Goal: Information Seeking & Learning: Learn about a topic

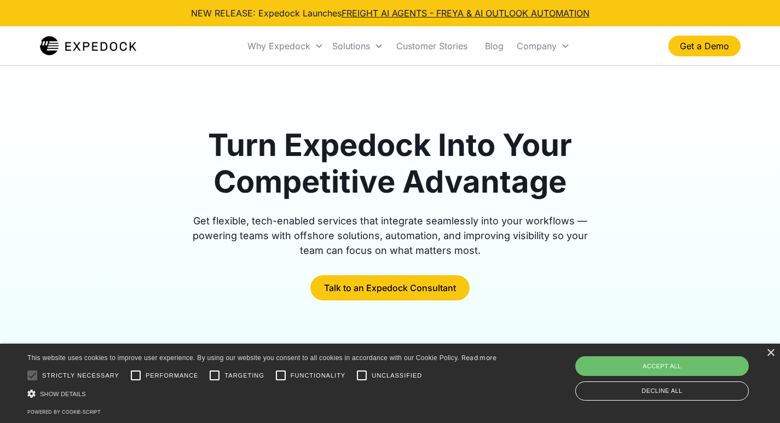
click at [771, 353] on div "×" at bounding box center [771, 353] width 8 height 8
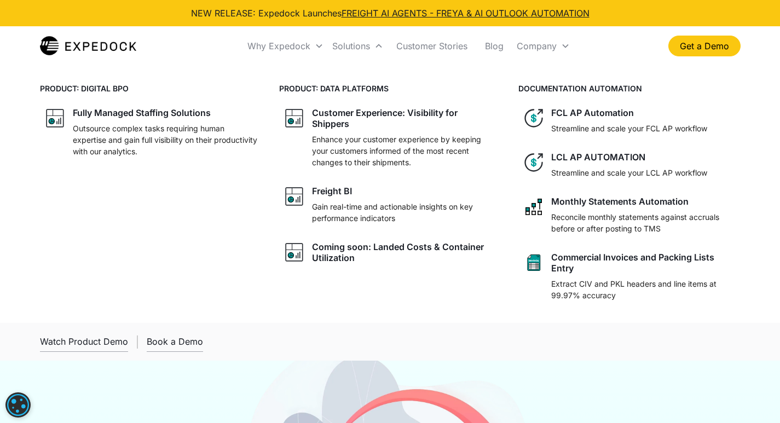
click at [577, 272] on div "Commercial Invoices and Packing Lists Entry" at bounding box center [643, 263] width 185 height 22
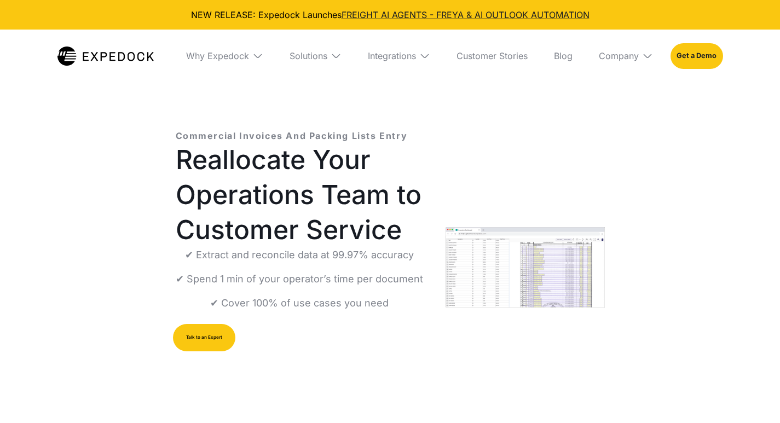
select select
click at [332, 55] on img at bounding box center [336, 55] width 11 height 11
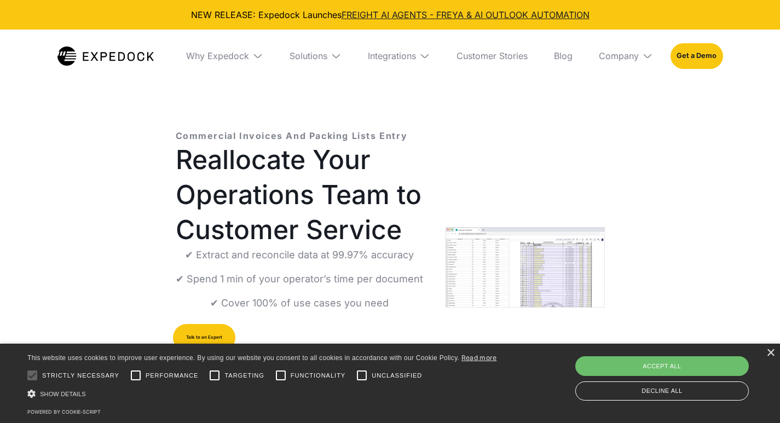
click at [774, 351] on div "×" at bounding box center [771, 353] width 8 height 8
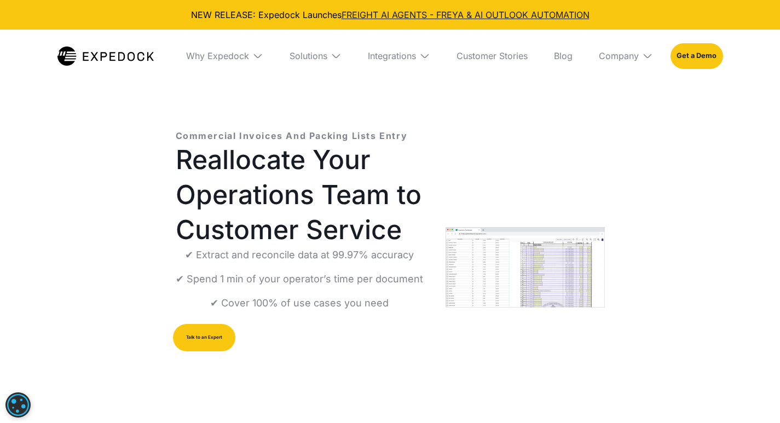
click at [300, 52] on div "Solutions" at bounding box center [309, 55] width 38 height 11
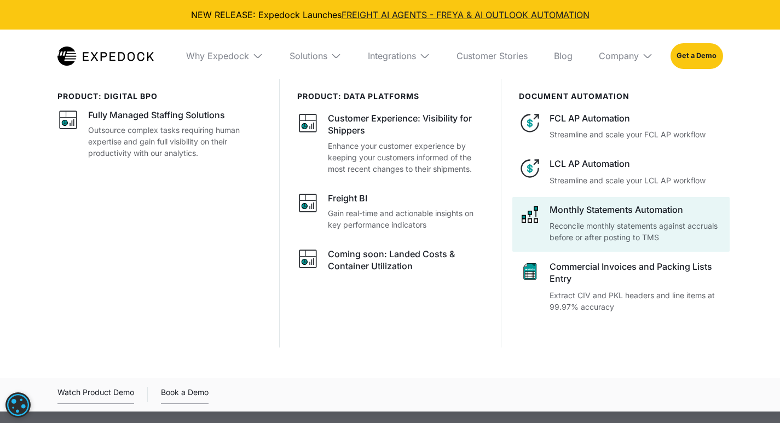
click at [591, 223] on p "Reconcile monthly statements against accruals before or after posting to TMS" at bounding box center [636, 231] width 173 height 23
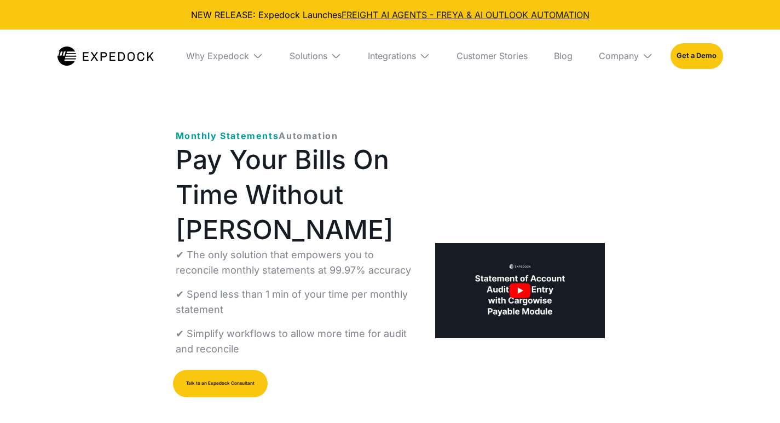
select select
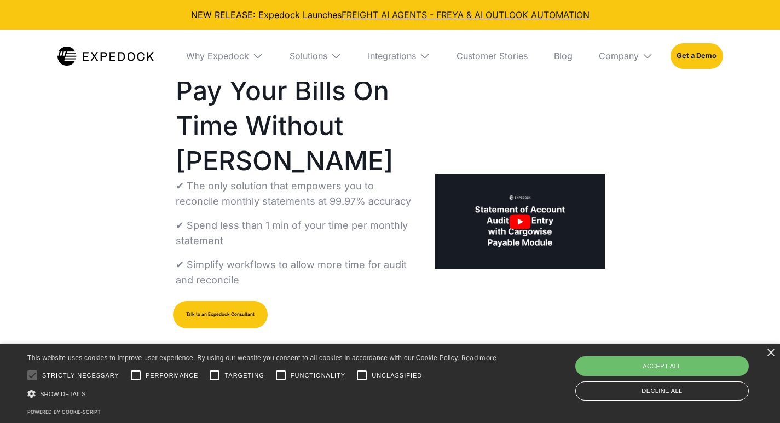
scroll to position [55, 0]
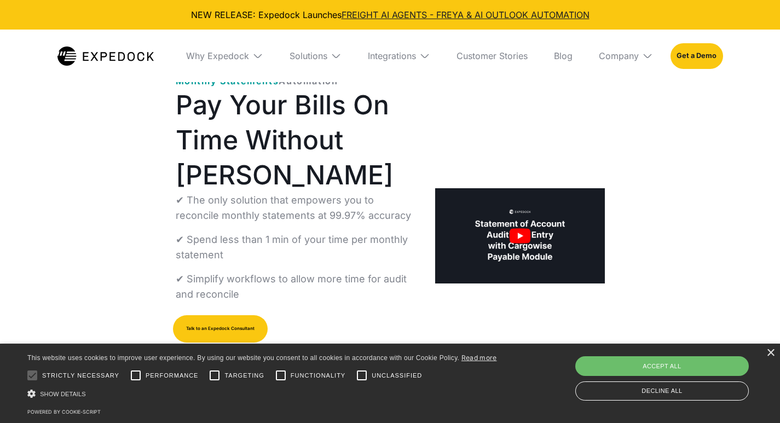
click at [773, 355] on div "×" at bounding box center [771, 353] width 8 height 8
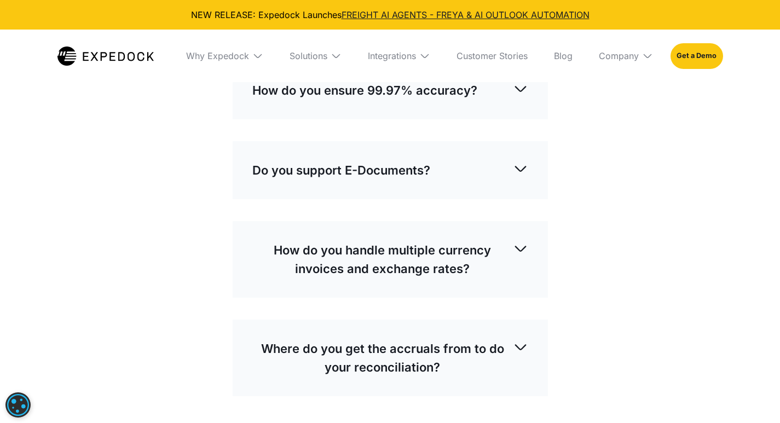
scroll to position [3066, 0]
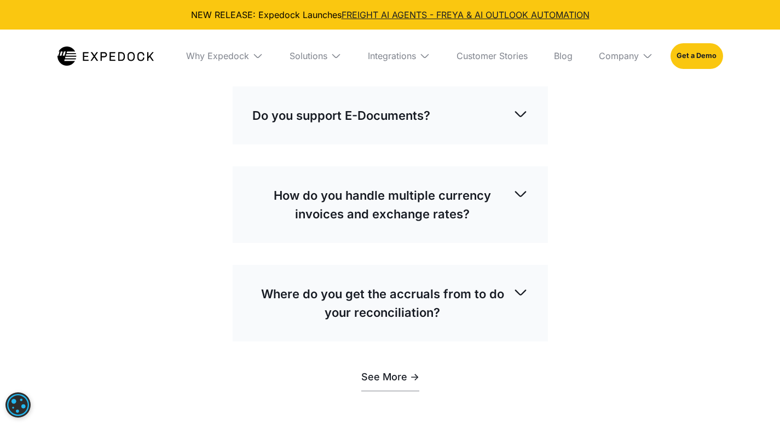
click at [313, 45] on p "How do you ensure 99.97% accuracy?" at bounding box center [364, 35] width 225 height 19
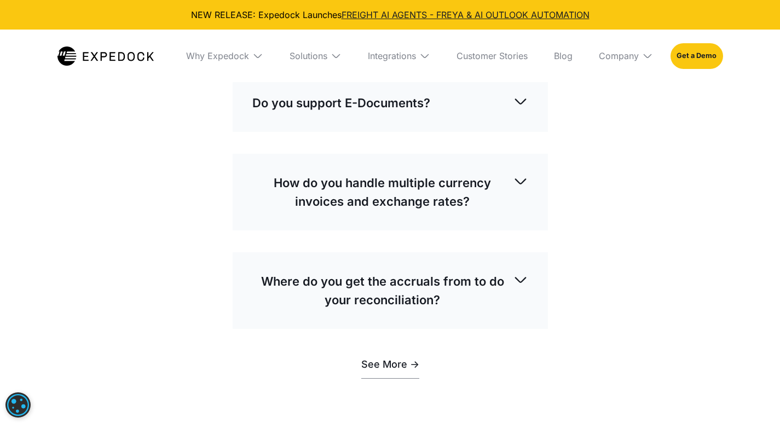
scroll to position [3176, 0]
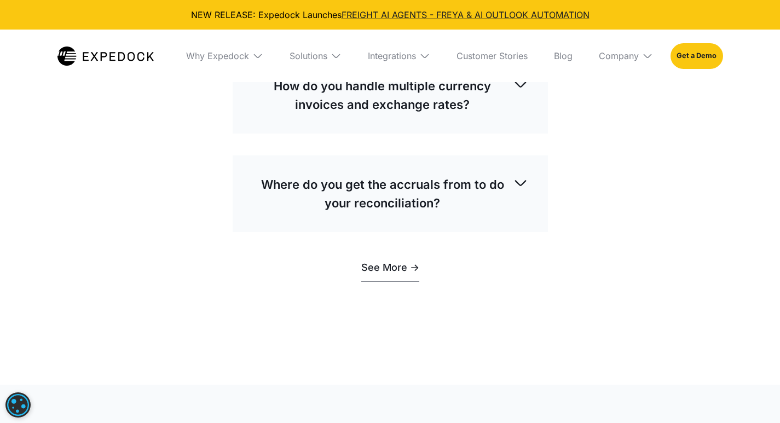
click at [307, 15] on p "Do you support E-Documents?" at bounding box center [341, 6] width 178 height 19
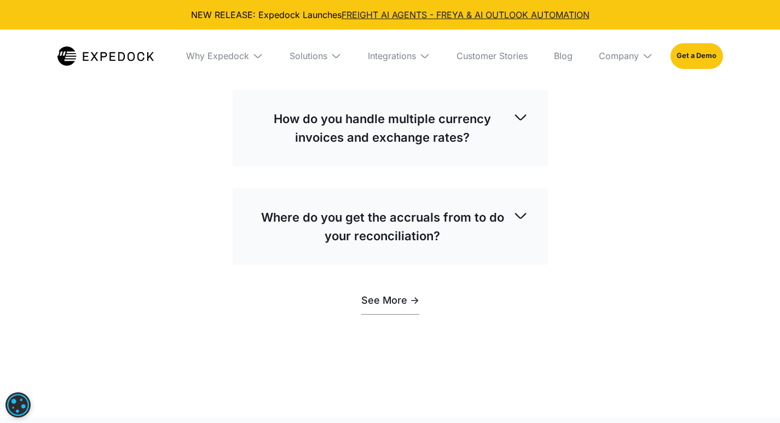
click at [300, 15] on p "Do you support E-Documents?" at bounding box center [341, 6] width 178 height 19
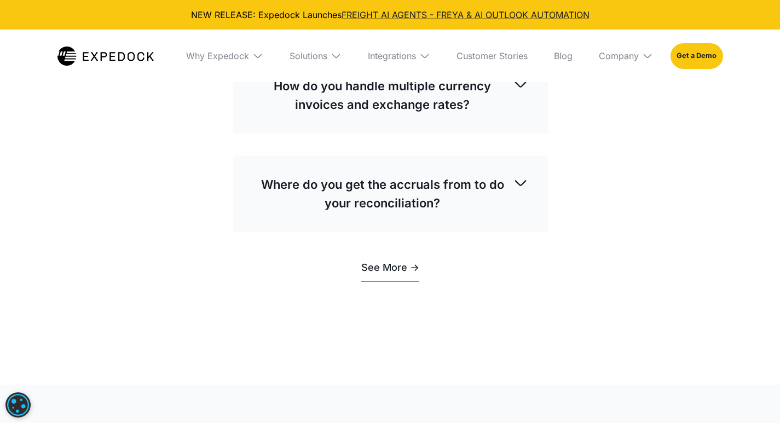
scroll to position [3285, 0]
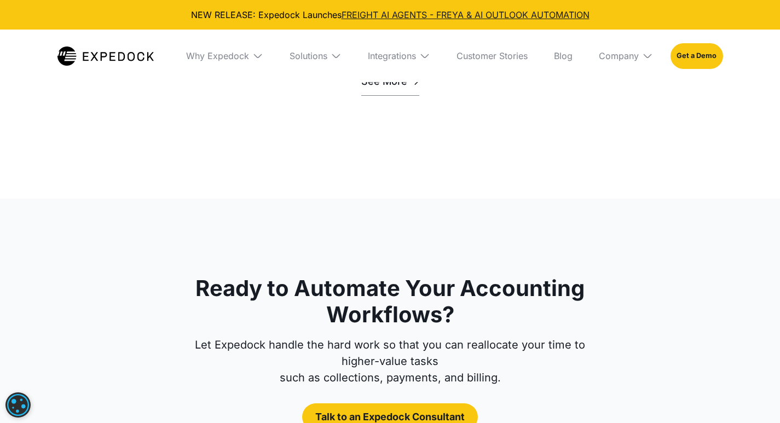
scroll to position [3504, 0]
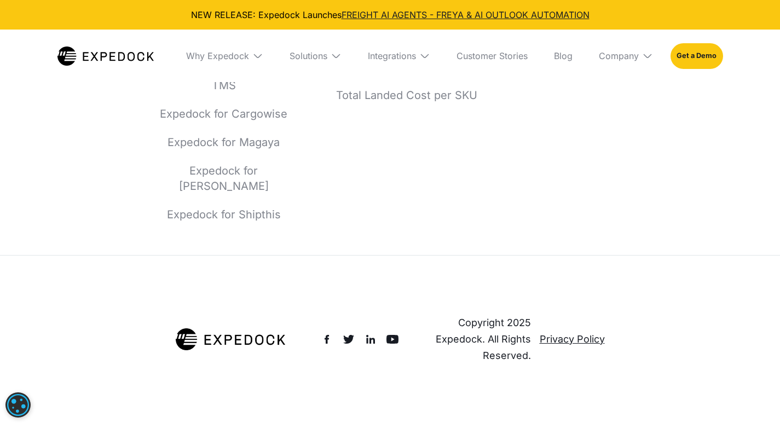
scroll to position [4600, 0]
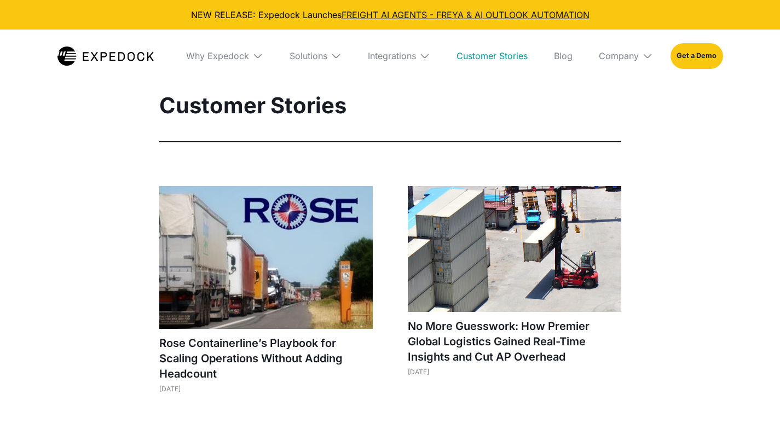
select select
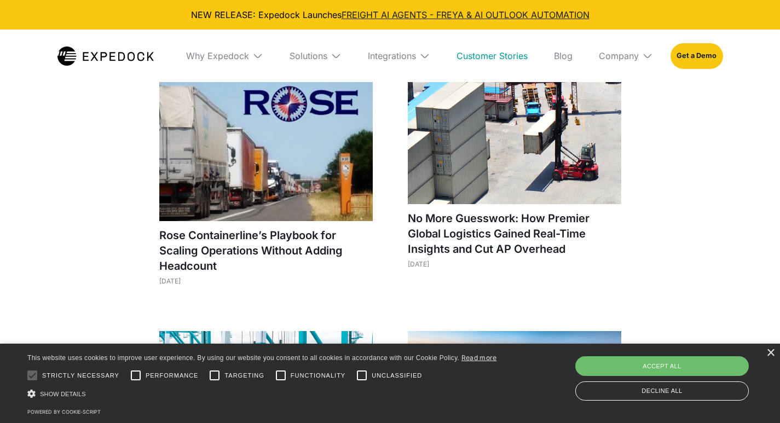
scroll to position [55, 0]
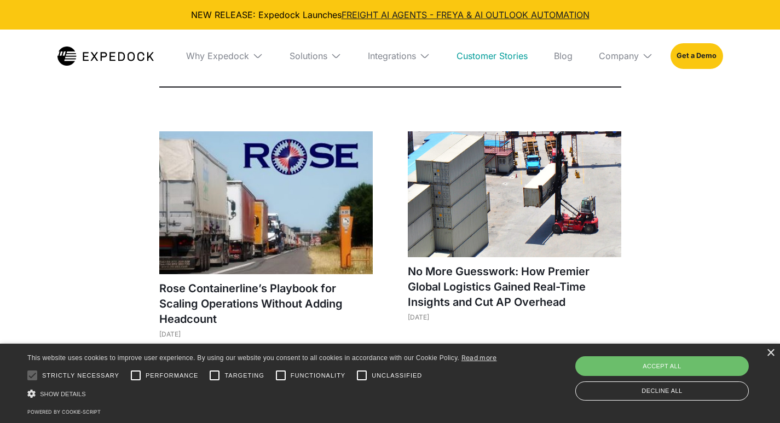
click at [773, 353] on div "×" at bounding box center [771, 353] width 8 height 8
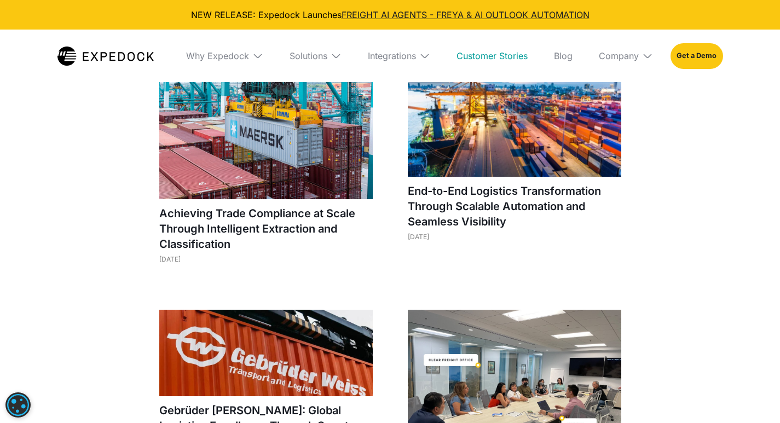
scroll to position [383, 0]
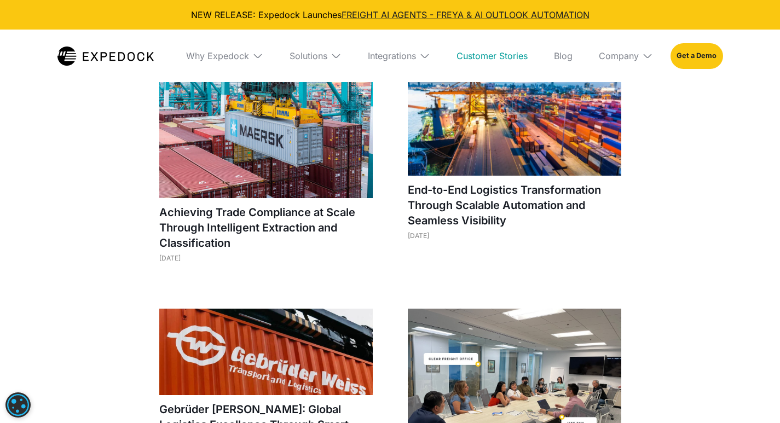
click at [183, 232] on h1 "Achieving Trade Compliance at Scale Through Intelligent Extraction and Classifi…" at bounding box center [266, 228] width 214 height 46
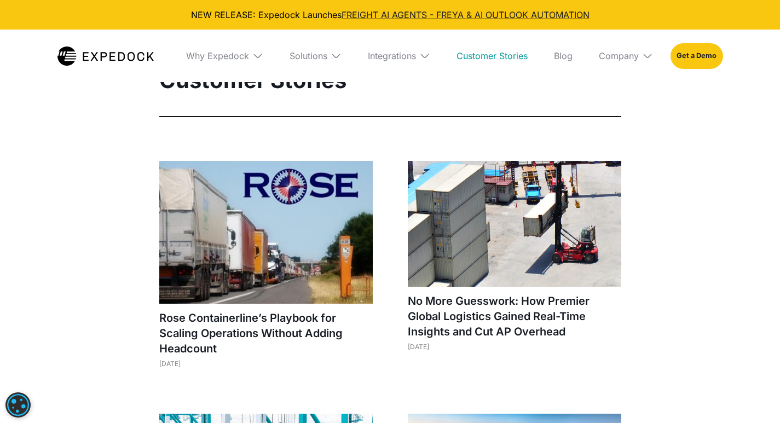
scroll to position [0, 0]
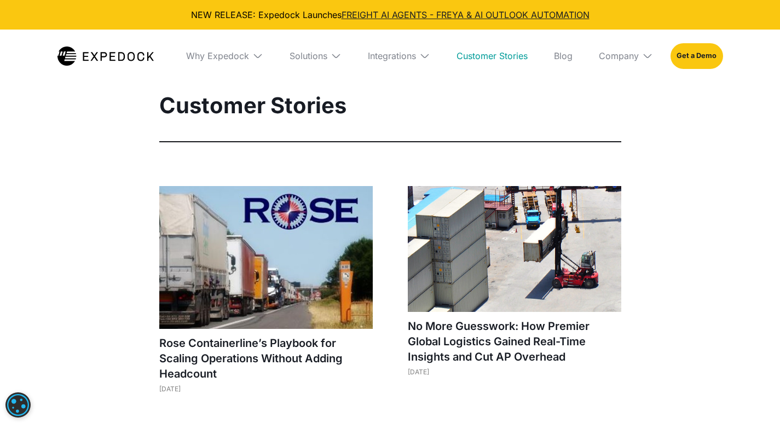
click at [301, 60] on div "Solutions" at bounding box center [309, 55] width 38 height 11
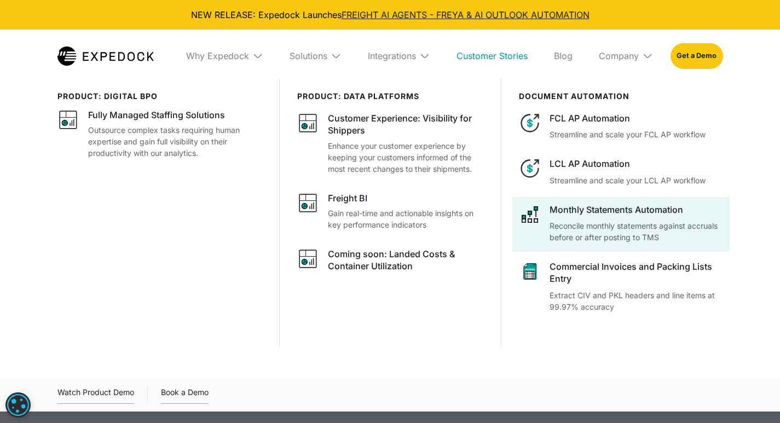
click at [583, 218] on div "Monthly Statements Automation Reconcile monthly statements against accruals bef…" at bounding box center [636, 223] width 173 height 39
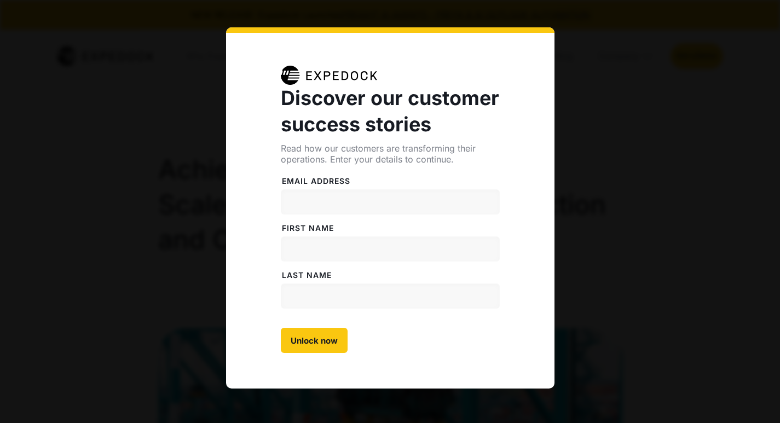
select select
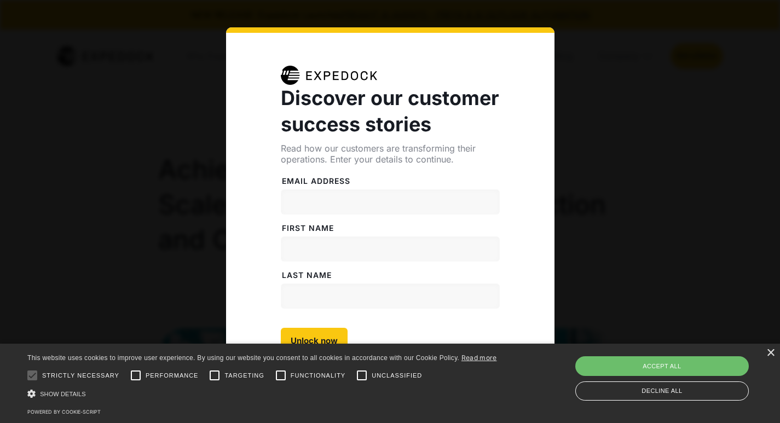
click at [771, 351] on div "×" at bounding box center [771, 353] width 8 height 8
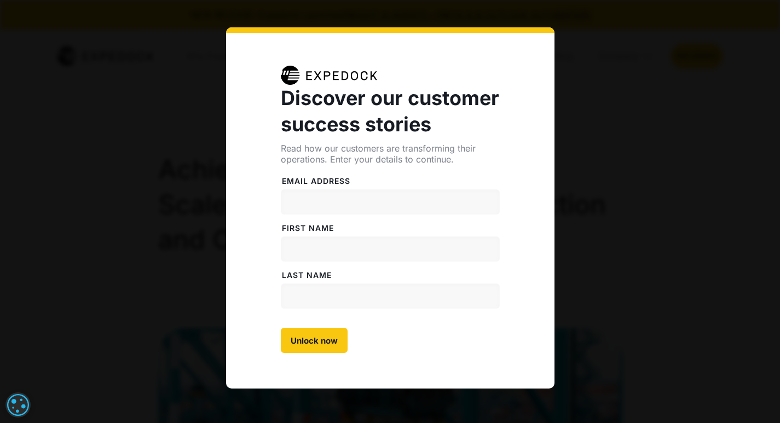
click at [589, 64] on div "Discover our customer success stories Read how our customers are transforming t…" at bounding box center [390, 235] width 780 height 471
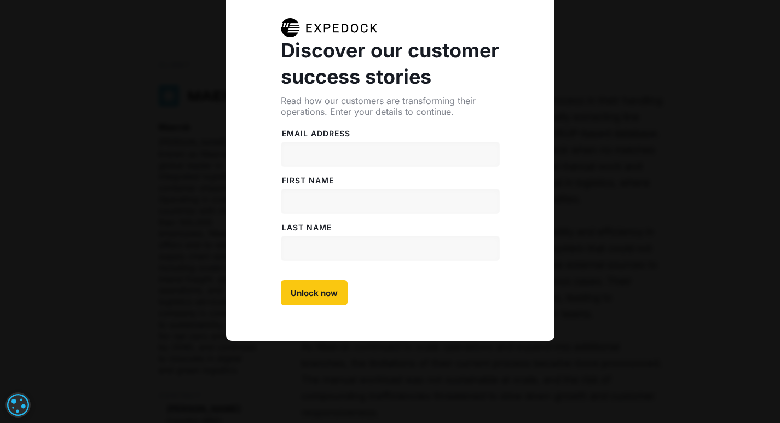
scroll to position [821, 0]
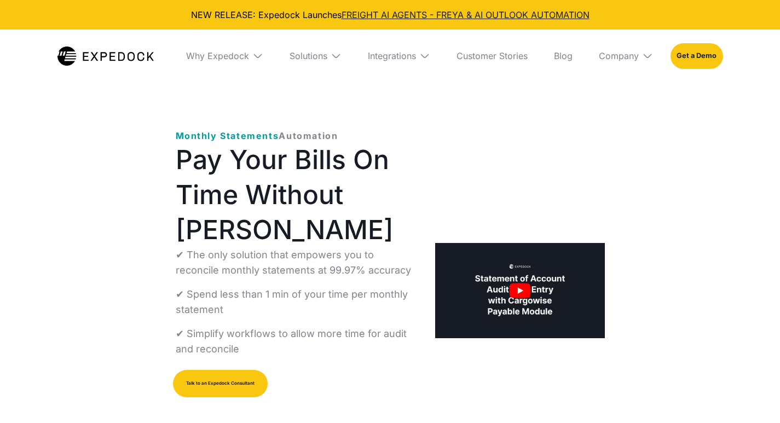
select select
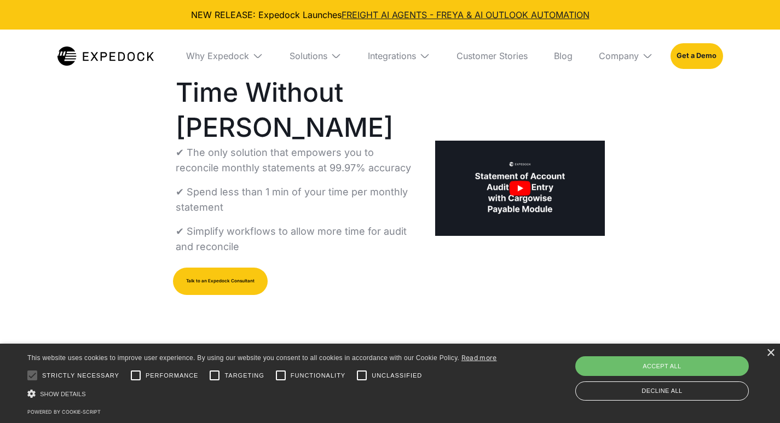
scroll to position [110, 0]
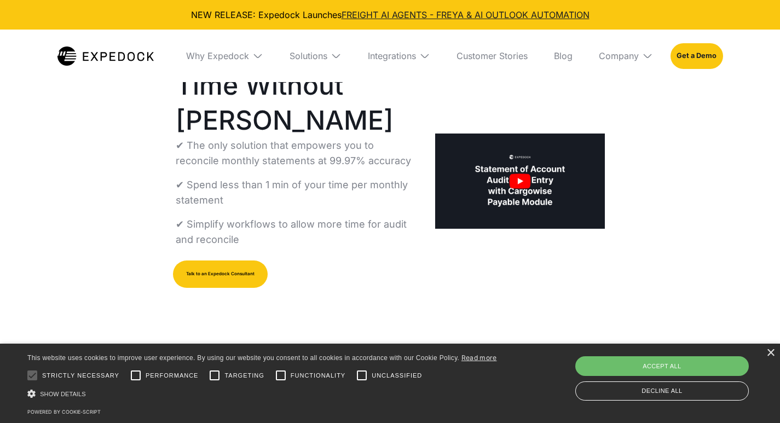
click at [772, 353] on div "×" at bounding box center [771, 353] width 8 height 8
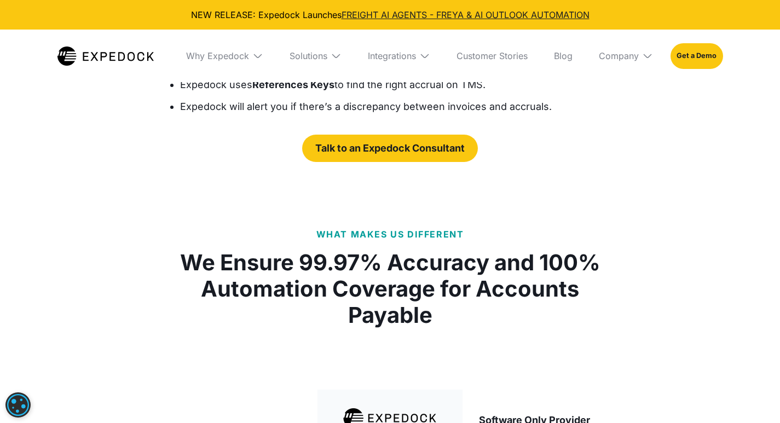
scroll to position [1752, 0]
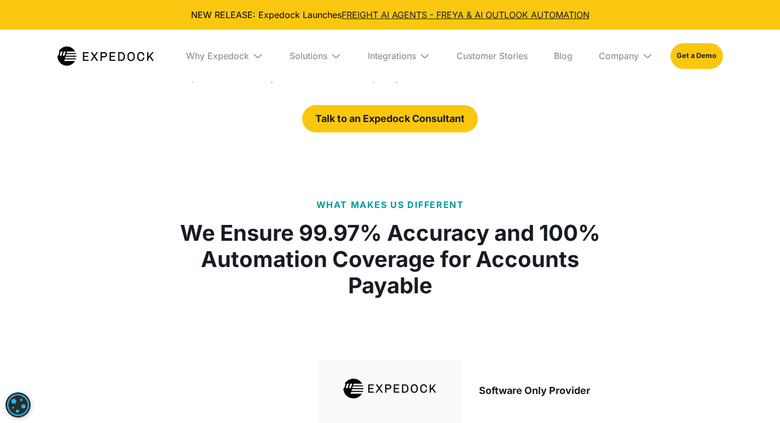
click at [221, 49] on div "Why Expedock" at bounding box center [224, 56] width 95 height 53
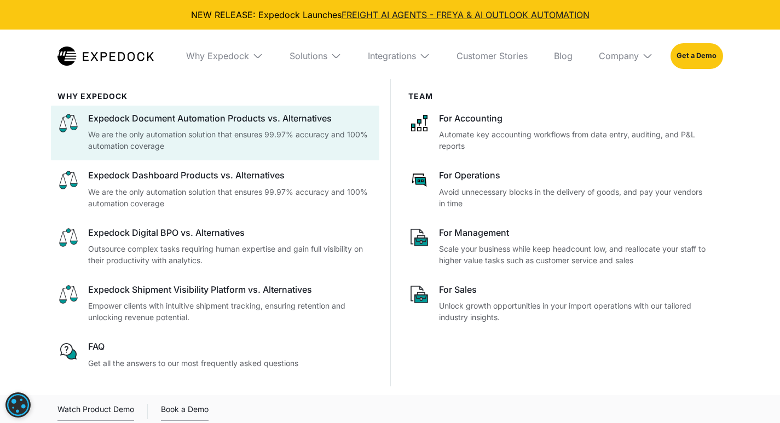
click at [152, 130] on p "We are the only automation solution that ensures 99.97% accuracy and 100% autom…" at bounding box center [230, 140] width 285 height 23
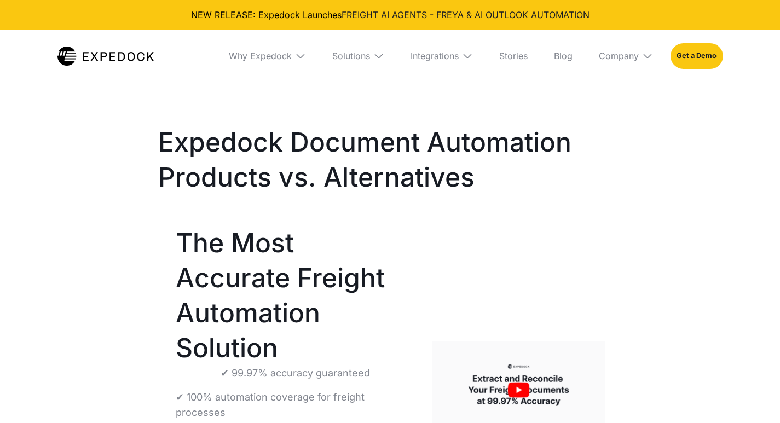
select select
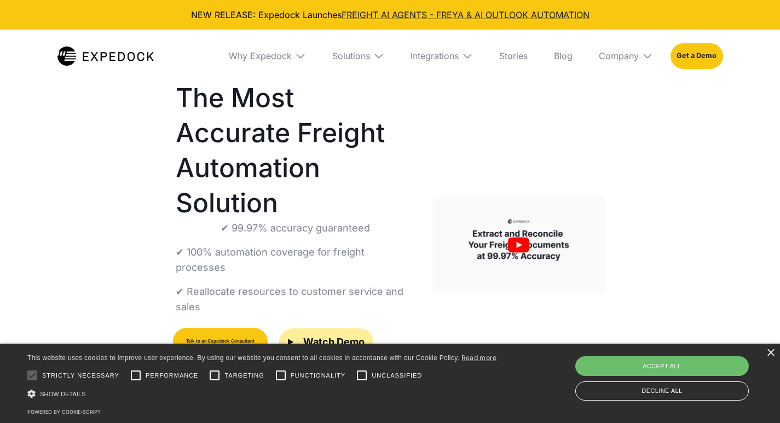
scroll to position [164, 0]
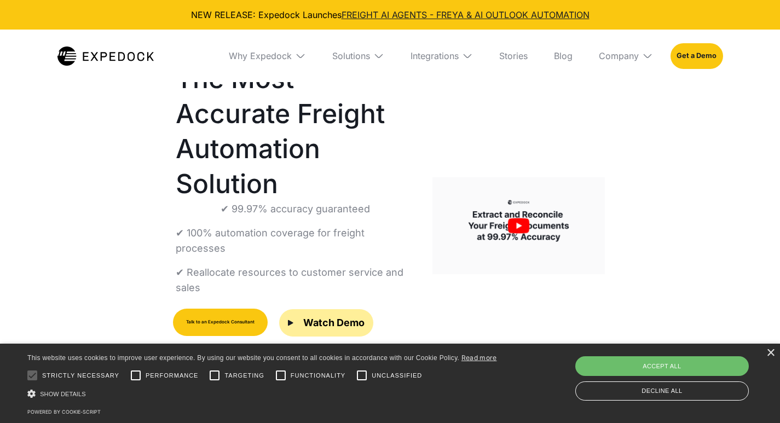
click at [773, 352] on div "×" at bounding box center [771, 353] width 8 height 8
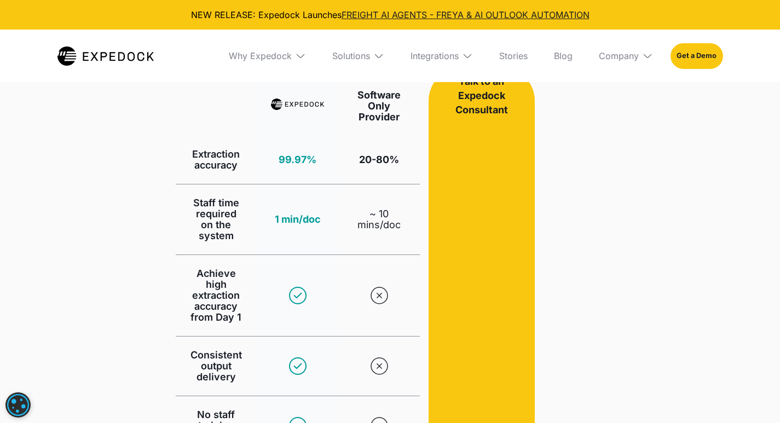
scroll to position [602, 0]
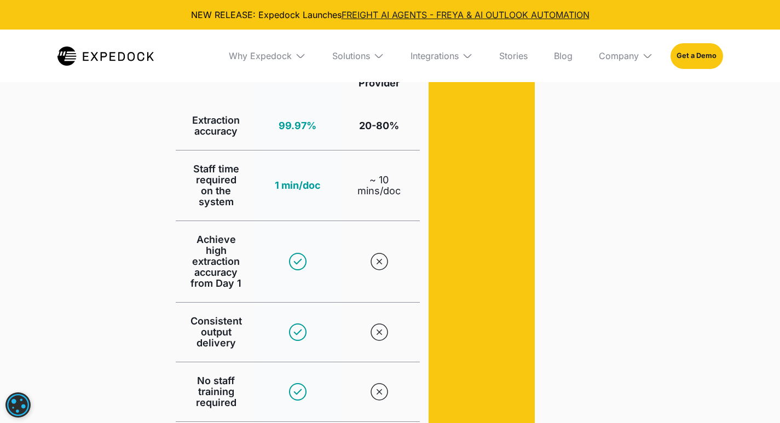
scroll to position [582, 0]
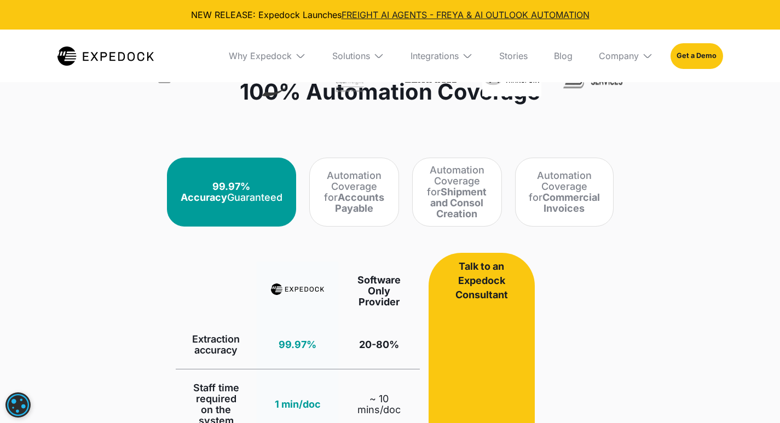
click at [348, 196] on strong "Accounts Payable" at bounding box center [359, 203] width 49 height 22
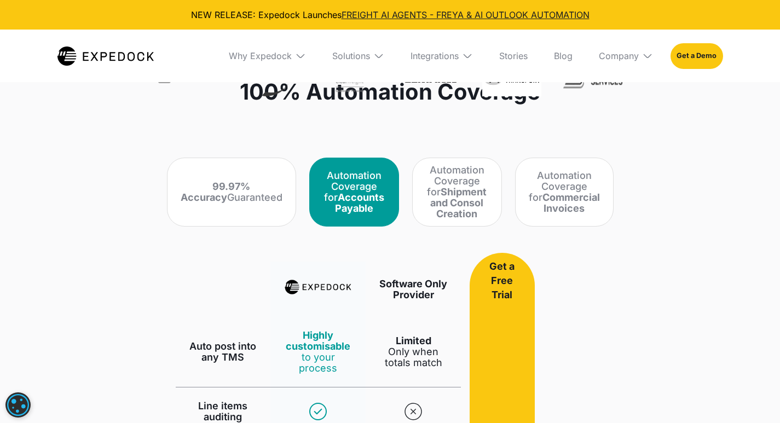
click at [454, 198] on strong "Shipment and Consol Creation" at bounding box center [458, 202] width 56 height 33
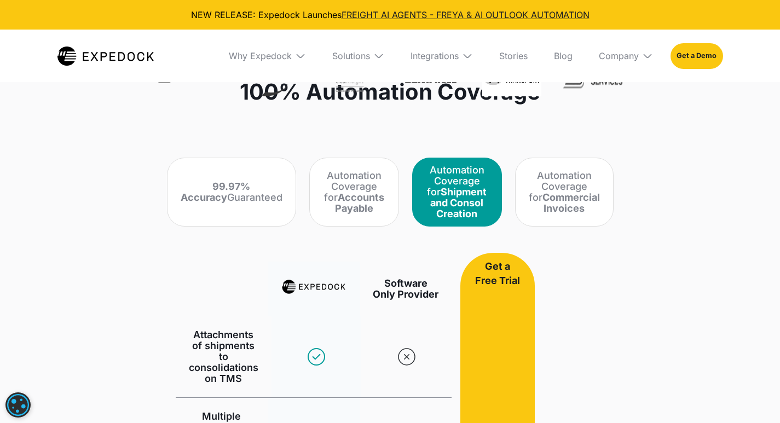
click at [546, 202] on strong "Commercial Invoices" at bounding box center [571, 203] width 57 height 22
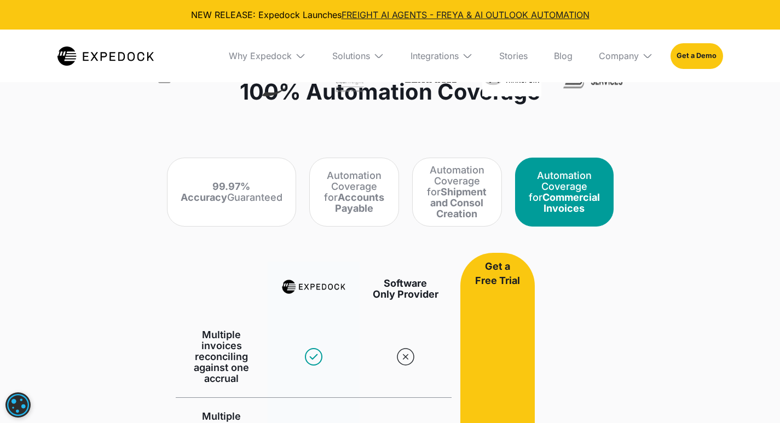
click at [236, 181] on strong "99.97% Accuracy" at bounding box center [216, 192] width 70 height 22
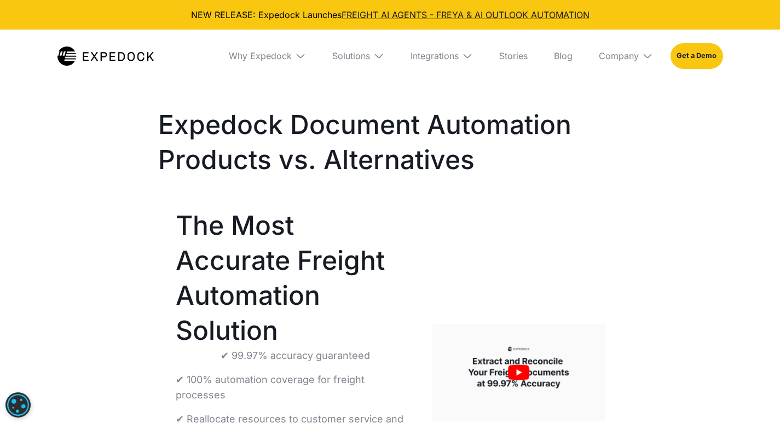
scroll to position [0, 0]
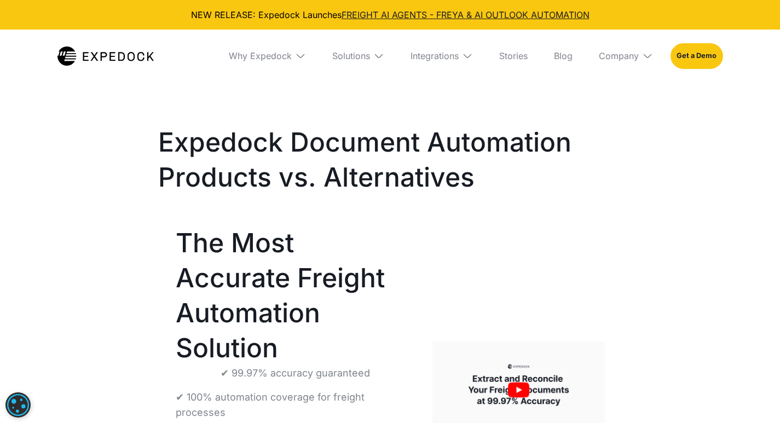
click at [279, 48] on div "Why Expedock" at bounding box center [267, 56] width 95 height 53
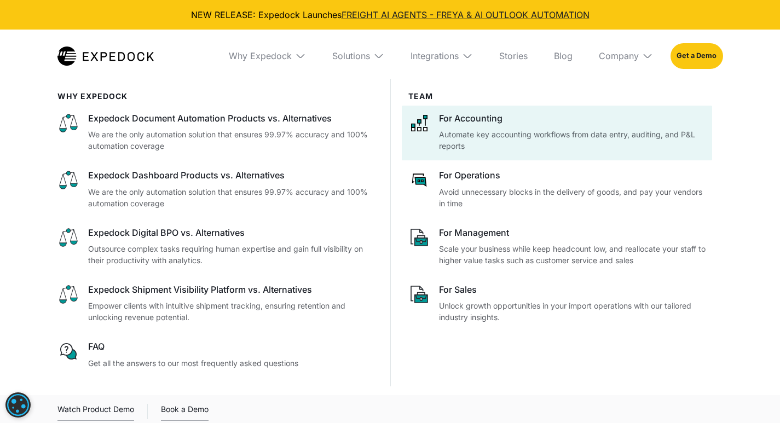
click at [485, 133] on p "Automate key accounting workflows from data entry, auditing, and P&L reports" at bounding box center [572, 140] width 267 height 23
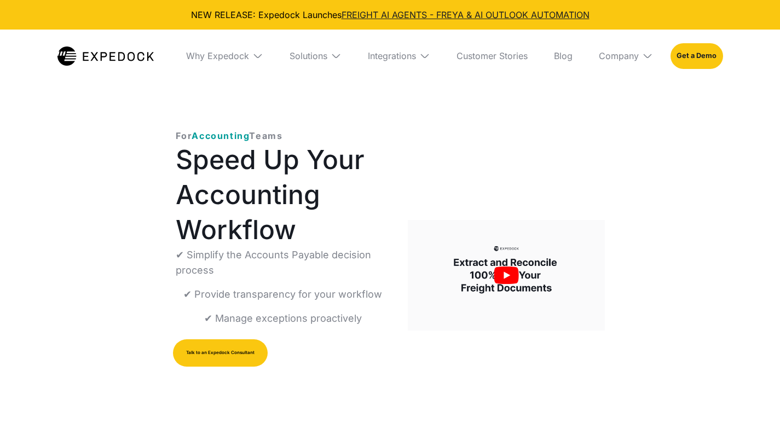
select select
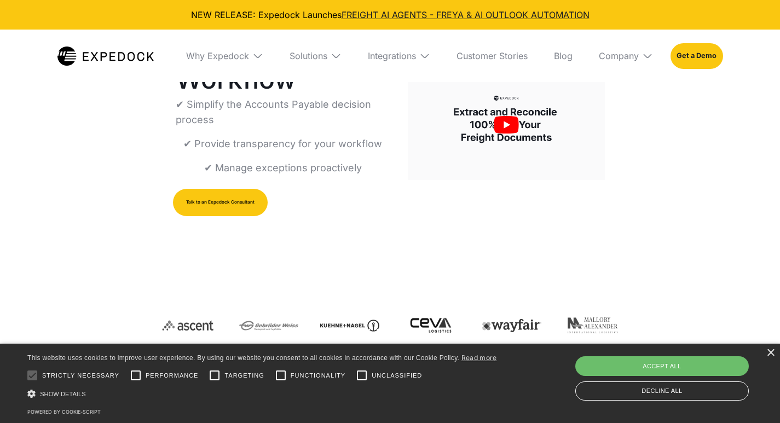
scroll to position [164, 0]
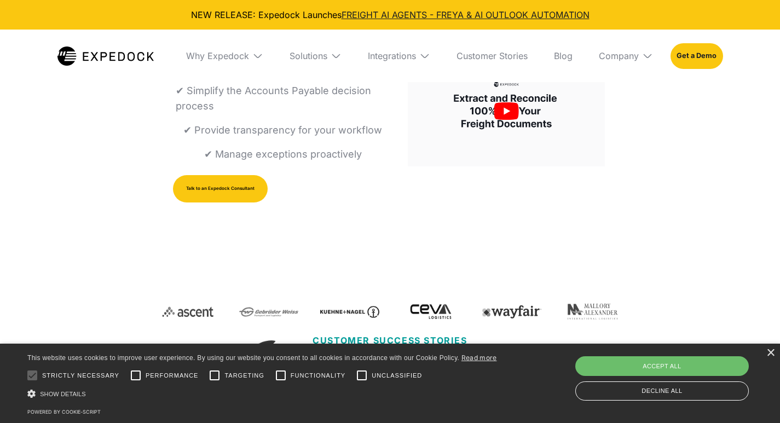
click at [773, 353] on div "×" at bounding box center [771, 353] width 8 height 8
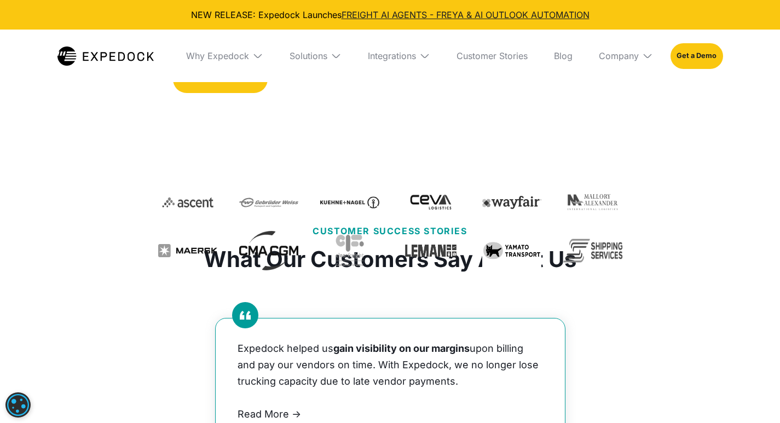
scroll to position [329, 0]
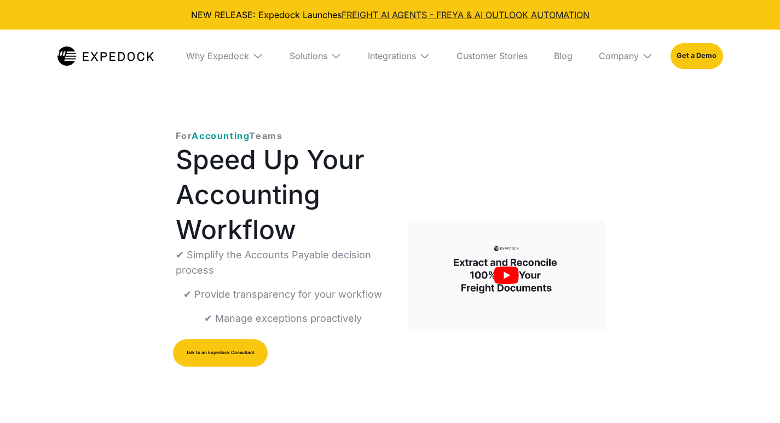
select select
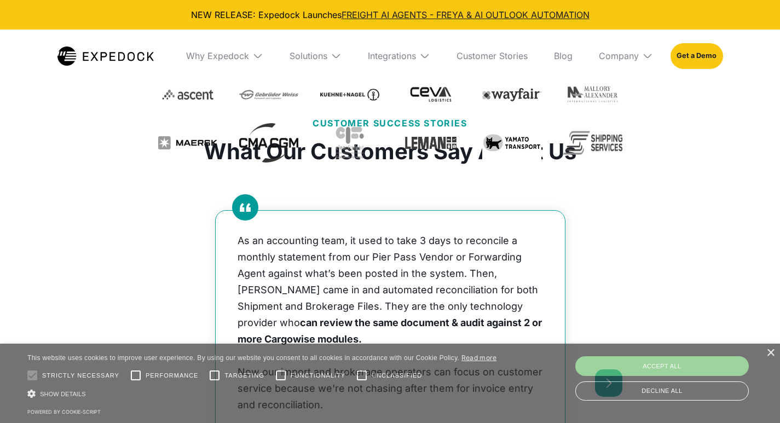
scroll to position [383, 0]
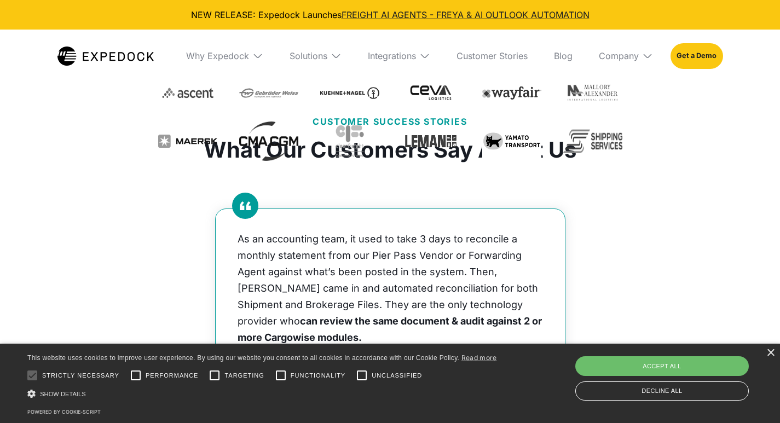
click at [770, 352] on div "×" at bounding box center [771, 353] width 8 height 8
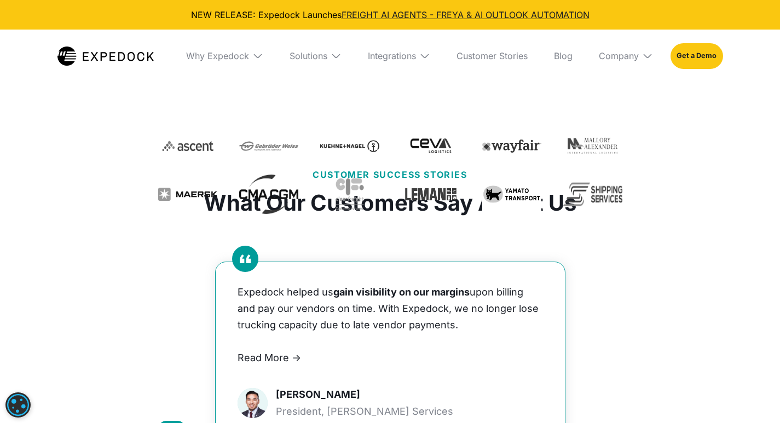
scroll to position [329, 0]
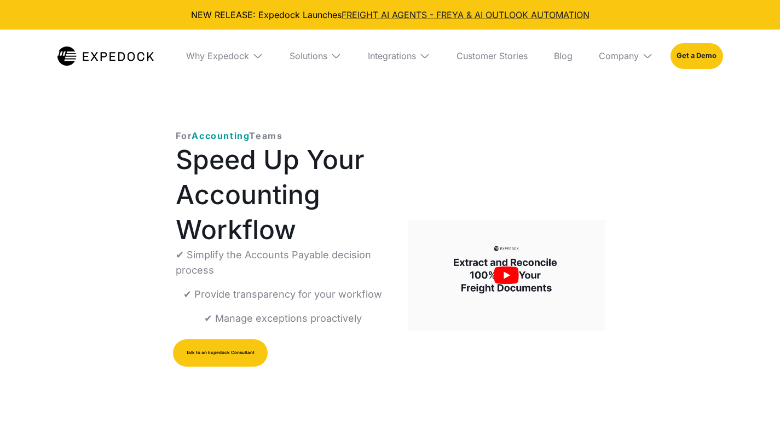
select select
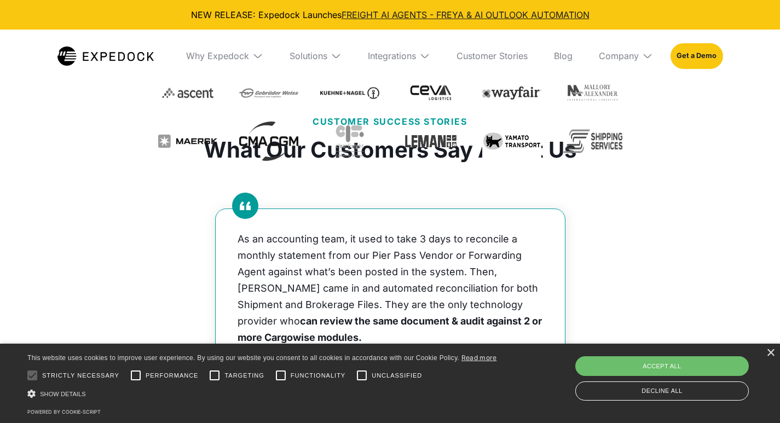
scroll to position [438, 0]
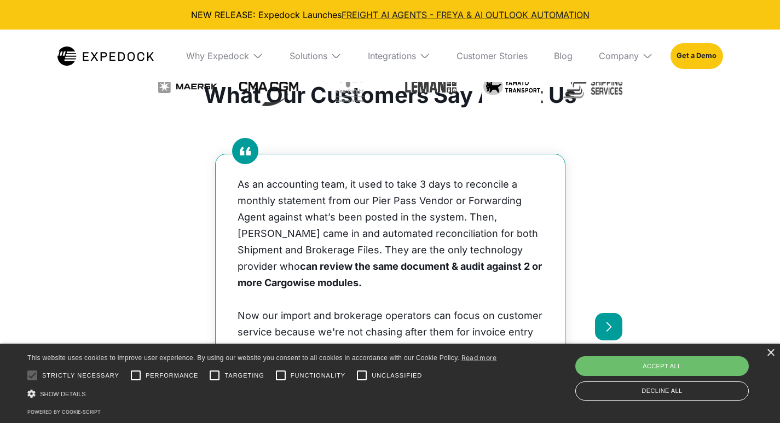
click at [769, 354] on div "×" at bounding box center [771, 353] width 8 height 8
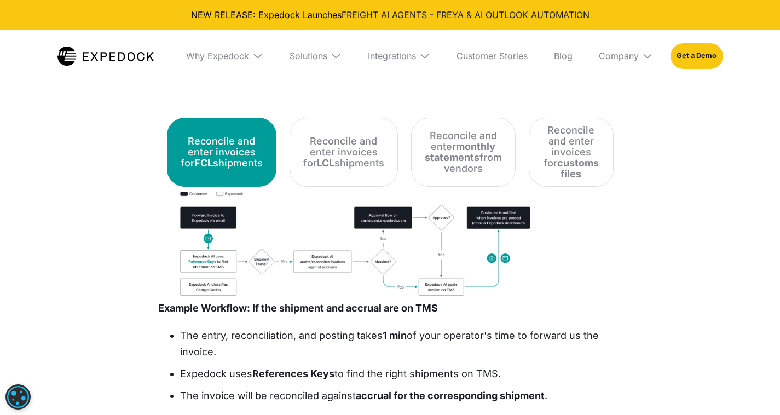
scroll to position [1314, 0]
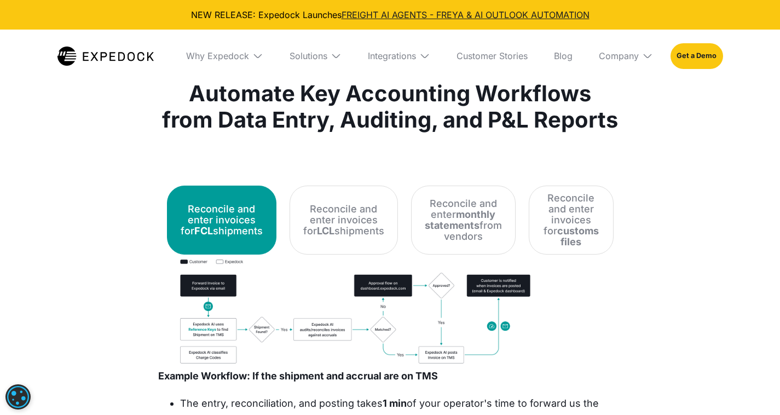
click at [323, 231] on div "Reconcile and enter invoices for LCL shipments" at bounding box center [343, 220] width 81 height 33
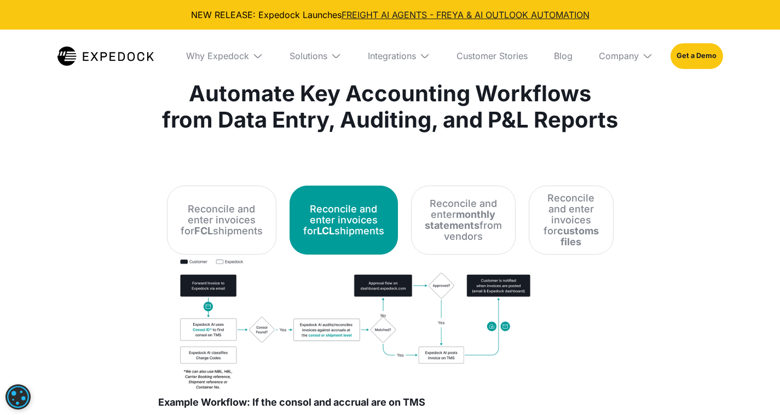
click at [457, 217] on strong "monthly statements" at bounding box center [460, 220] width 71 height 22
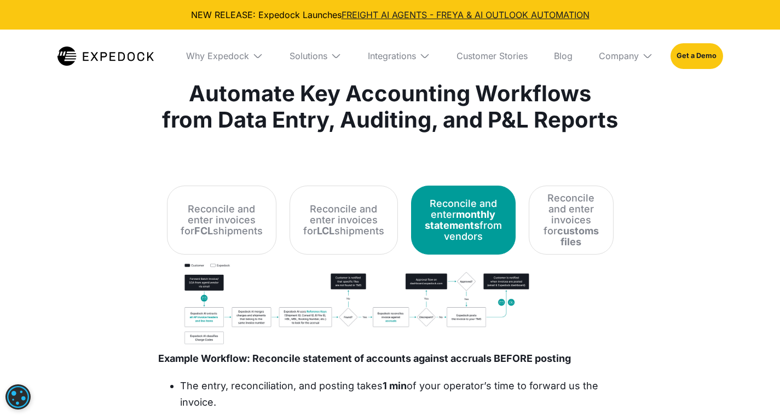
click at [560, 213] on div "Reconcile and enter invoices for customs files" at bounding box center [571, 220] width 57 height 55
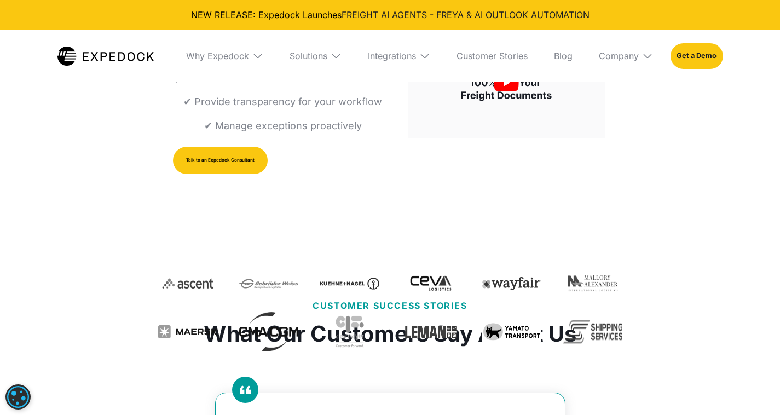
scroll to position [216, 0]
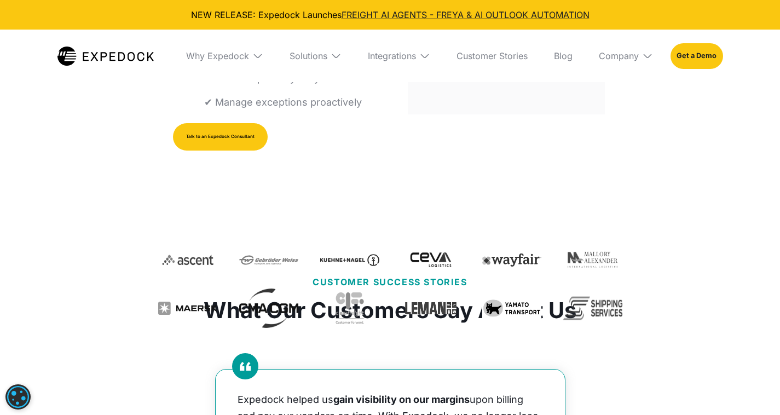
click at [653, 199] on div "For Accounting Teams Speed Up Your Accounting Workflow ✔ Simplify the Accounts …" at bounding box center [390, 62] width 780 height 398
